Goal: Task Accomplishment & Management: Manage account settings

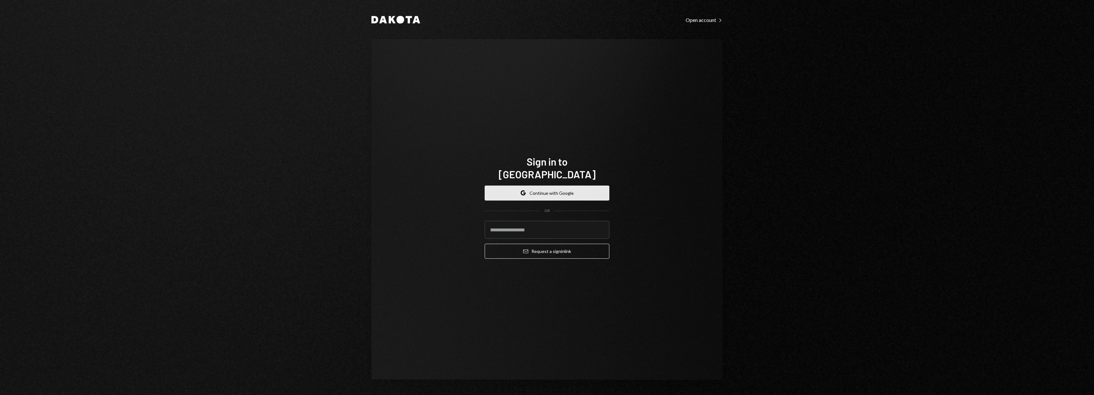
click at [558, 186] on button "Google Continue with Google" at bounding box center [547, 193] width 125 height 15
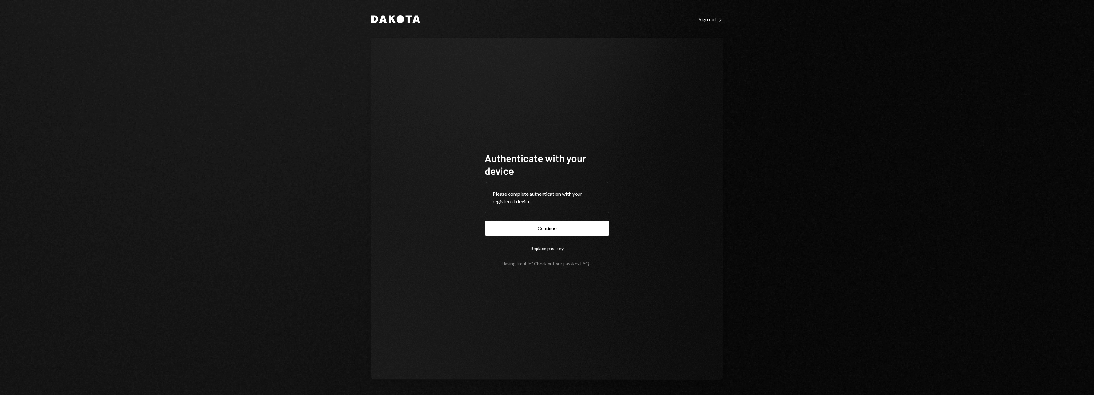
drag, startPoint x: 570, startPoint y: 229, endPoint x: 582, endPoint y: 228, distance: 12.2
click at [570, 229] on button "Continue" at bounding box center [547, 228] width 125 height 15
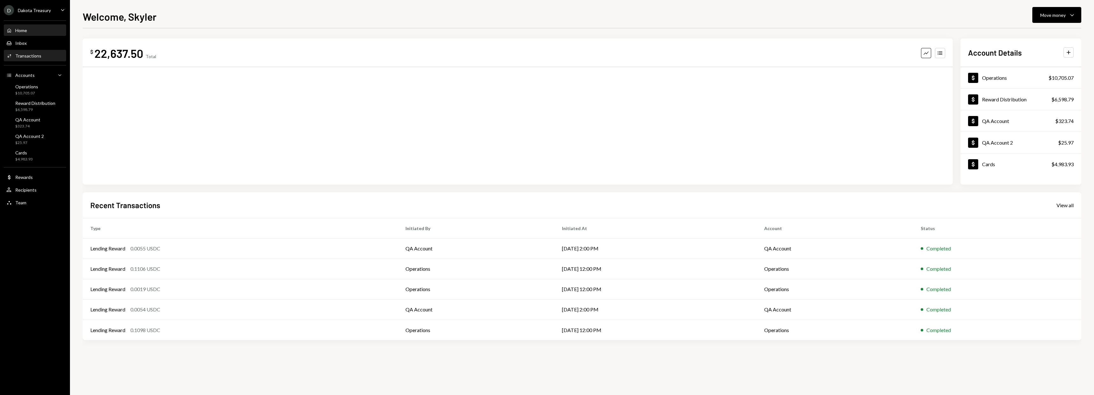
click at [24, 54] on div "Transactions" at bounding box center [28, 55] width 26 height 5
